Goal: Navigation & Orientation: Find specific page/section

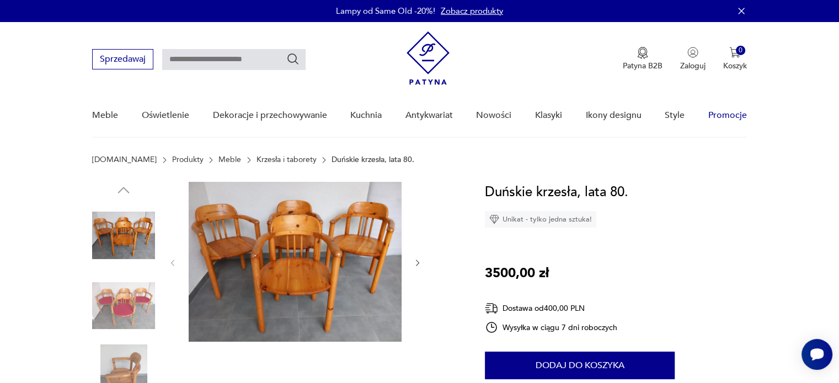
click at [719, 114] on link "Promocje" at bounding box center [727, 115] width 39 height 42
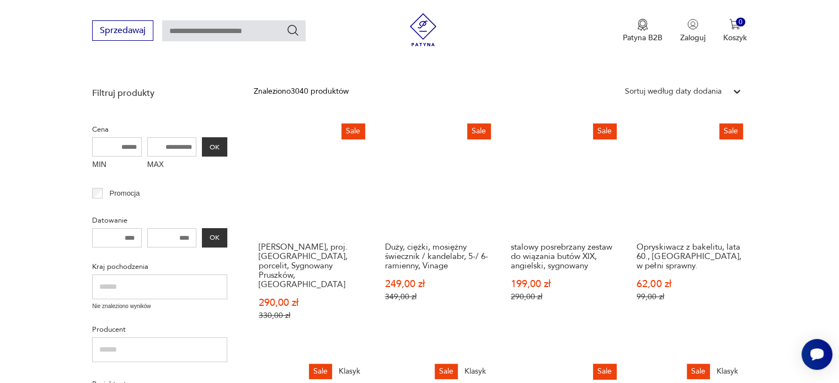
scroll to position [104, 0]
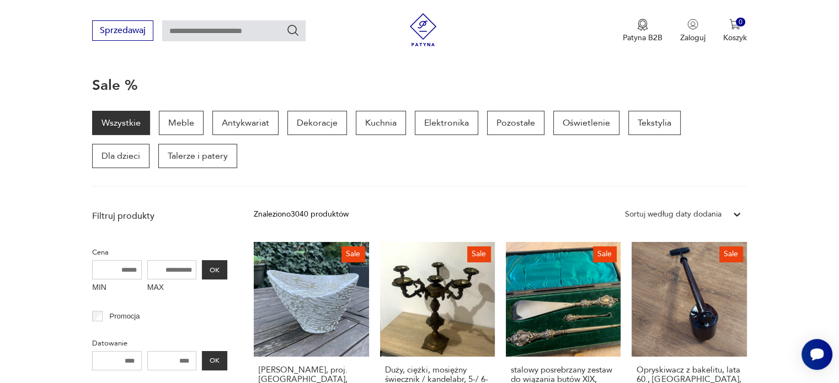
click at [733, 211] on icon at bounding box center [736, 214] width 11 height 11
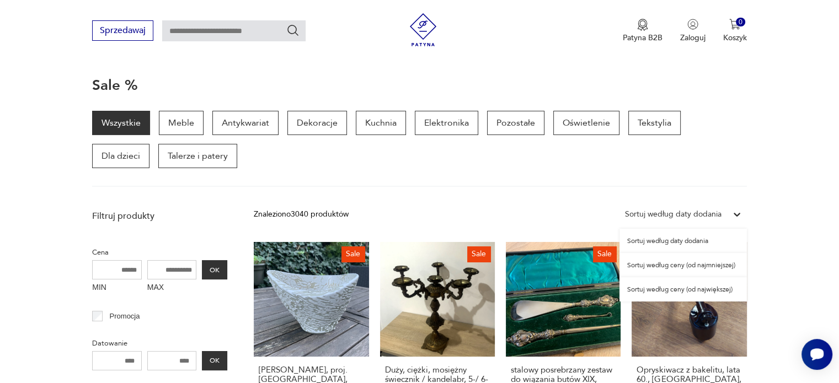
click at [702, 264] on div "Sortuj według ceny (od najmniejszej)" at bounding box center [682, 265] width 127 height 24
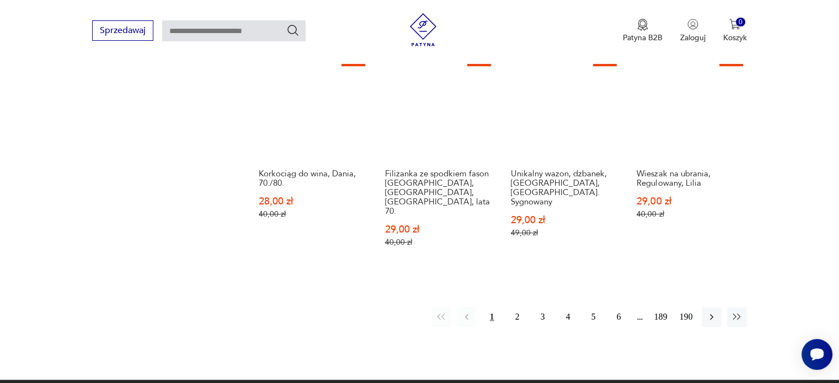
scroll to position [970, 0]
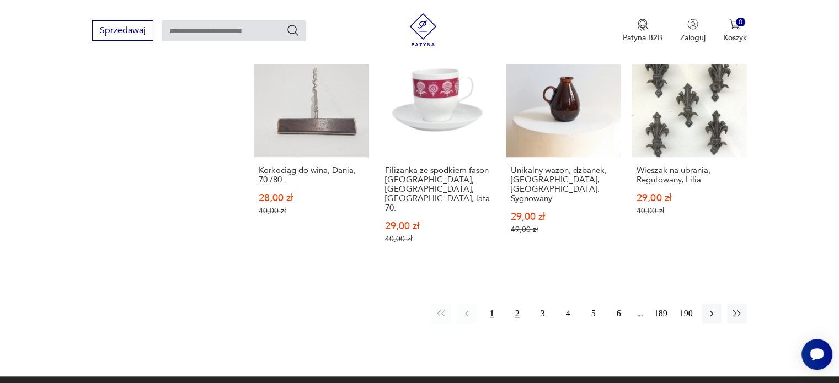
click at [516, 304] on button "2" at bounding box center [517, 314] width 20 height 20
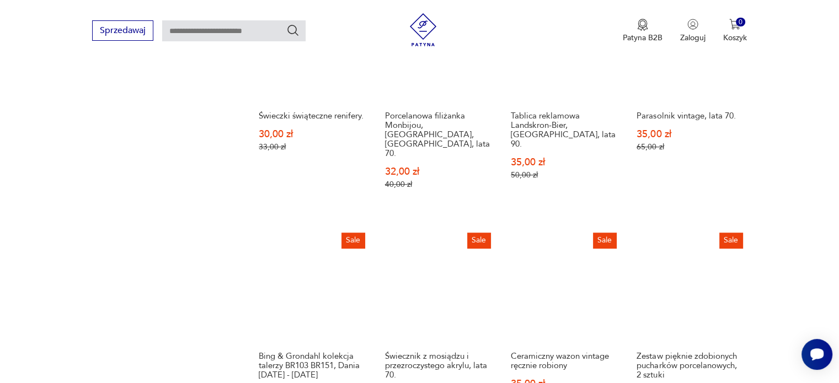
scroll to position [915, 0]
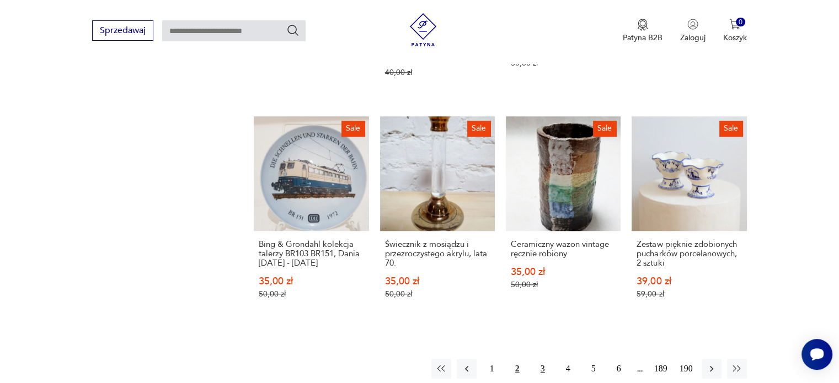
click at [540, 359] on button "3" at bounding box center [543, 369] width 20 height 20
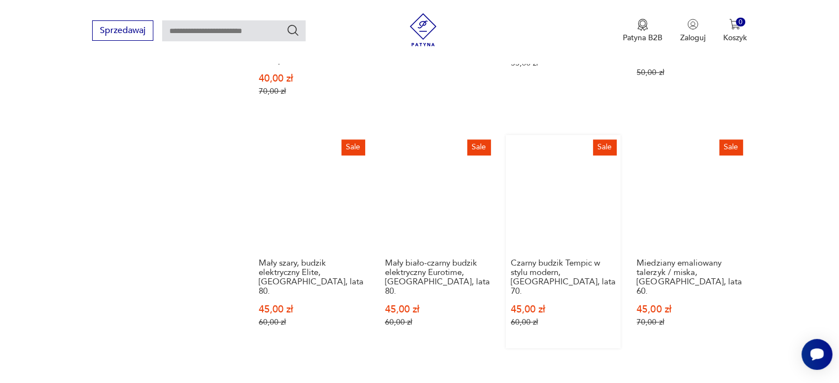
scroll to position [1025, 0]
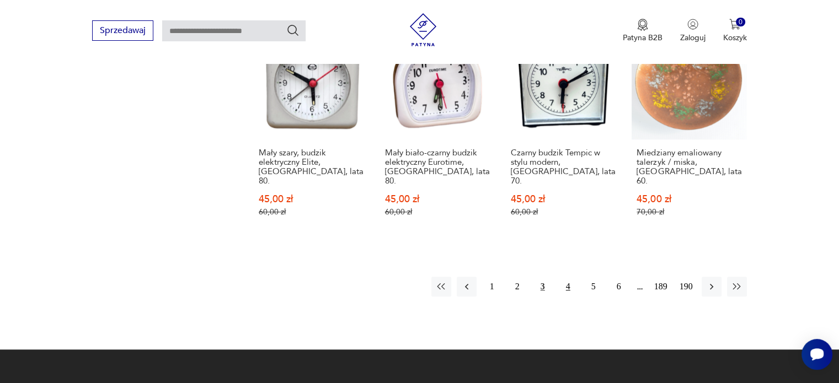
click at [566, 277] on button "4" at bounding box center [568, 287] width 20 height 20
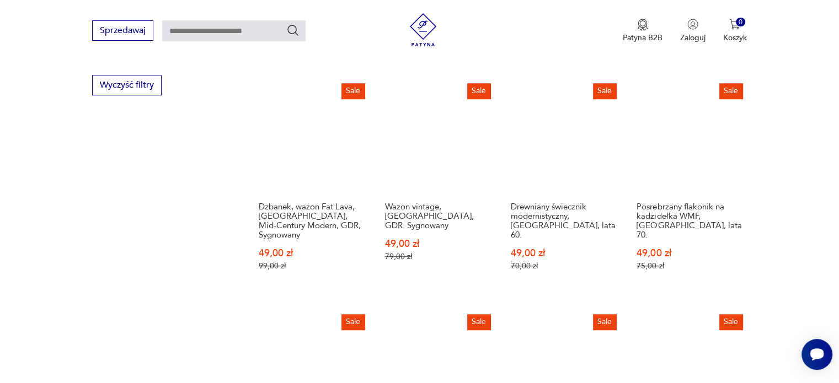
scroll to position [915, 0]
